Goal: Check status: Check status

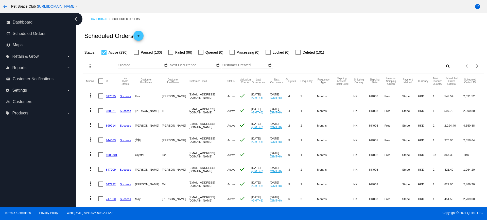
click at [445, 68] on mat-icon "search" at bounding box center [447, 66] width 6 height 8
click at [408, 63] on div "Search" at bounding box center [400, 64] width 100 height 10
paste input "[EMAIL_ADDRESS][DOMAIN_NAME]"
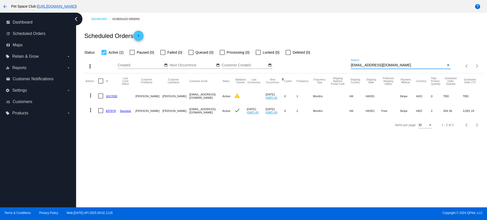
type input "[EMAIL_ADDRESS][DOMAIN_NAME]"
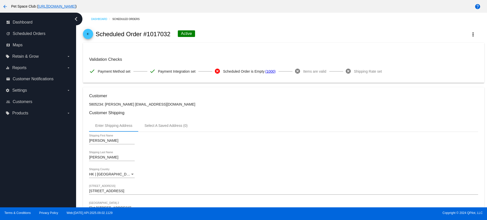
drag, startPoint x: 169, startPoint y: 35, endPoint x: 147, endPoint y: 36, distance: 21.8
click at [147, 36] on h2 "Scheduled Order #1017032" at bounding box center [133, 34] width 75 height 7
copy h2 "1017032"
click at [220, 37] on div "arrow_back Scheduled Order #1017032 Active more_vert" at bounding box center [283, 34] width 401 height 17
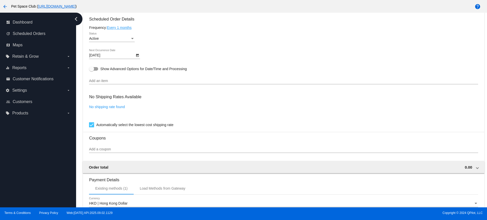
scroll to position [225, 0]
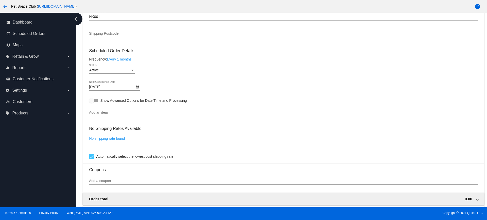
click at [78, 57] on div "Dashboard Scheduled Orders arrow_back Scheduled Order #1017032 Active more_vert…" at bounding box center [281, 110] width 410 height 195
drag, startPoint x: 83, startPoint y: 95, endPoint x: 111, endPoint y: 135, distance: 48.7
click at [83, 95] on div "Dashboard Scheduled Orders arrow_back Scheduled Order #1017032 Active more_vert…" at bounding box center [283, 61] width 406 height 547
